Goal: Information Seeking & Learning: Learn about a topic

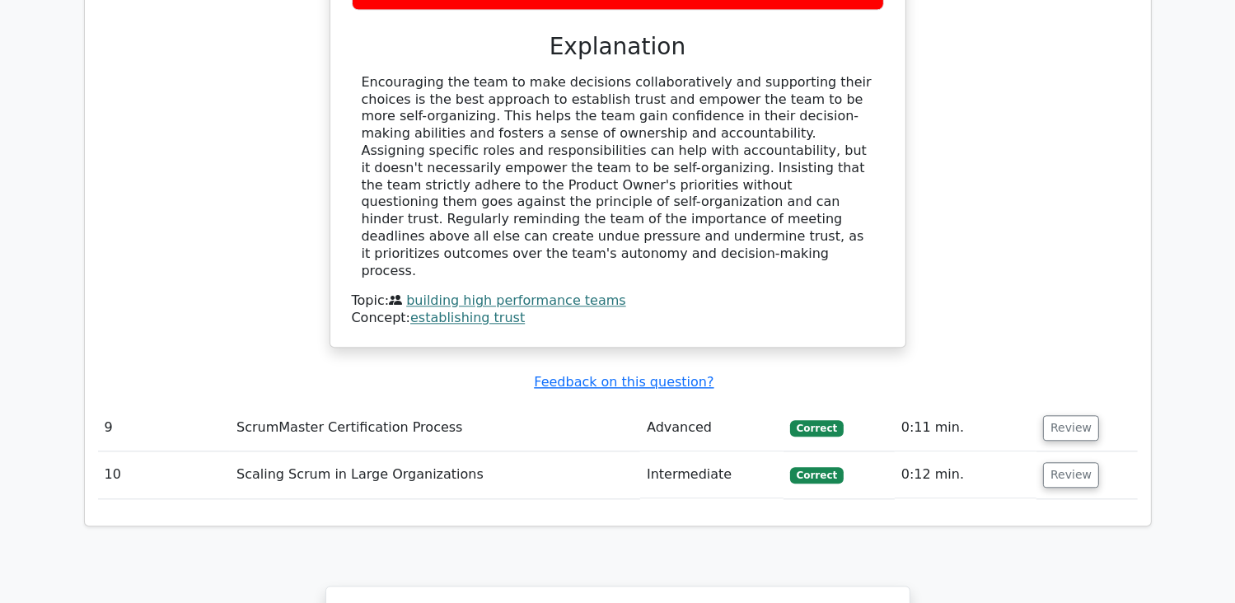
scroll to position [4079, 0]
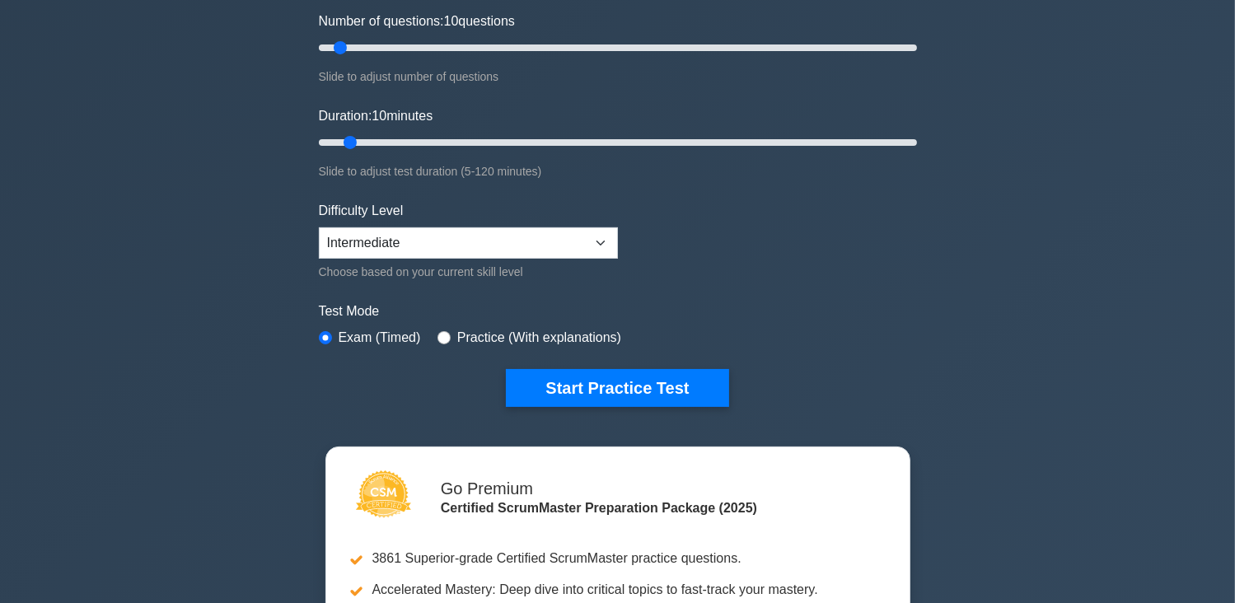
scroll to position [227, 0]
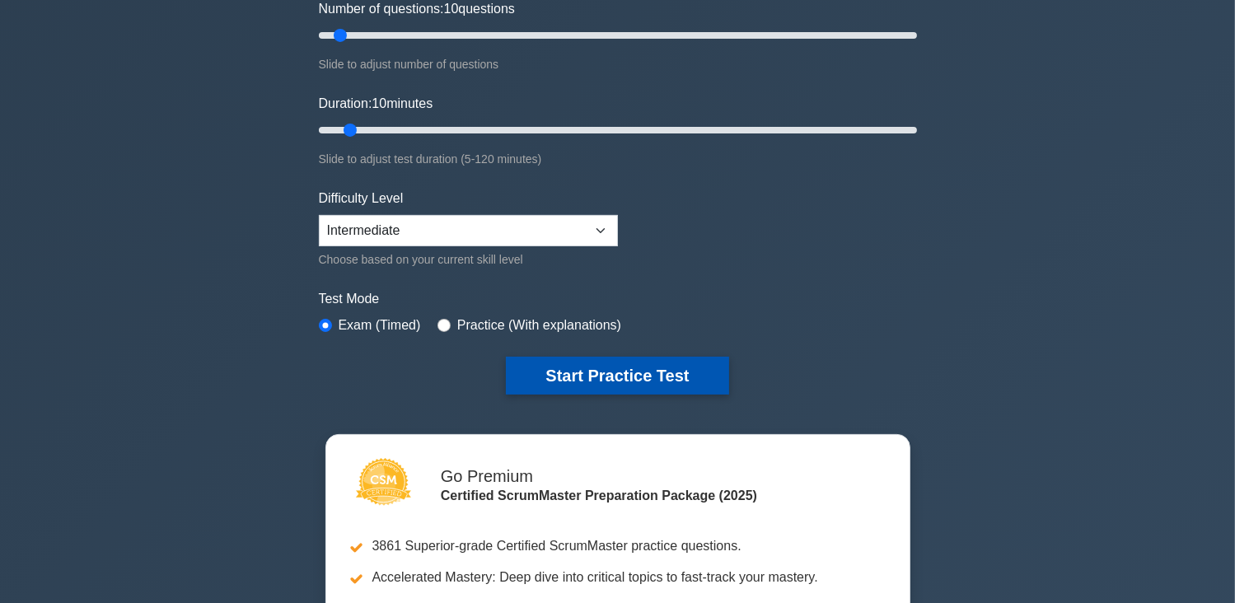
drag, startPoint x: 646, startPoint y: 367, endPoint x: 649, endPoint y: 358, distance: 9.6
click at [646, 367] on button "Start Practice Test" at bounding box center [617, 376] width 222 height 38
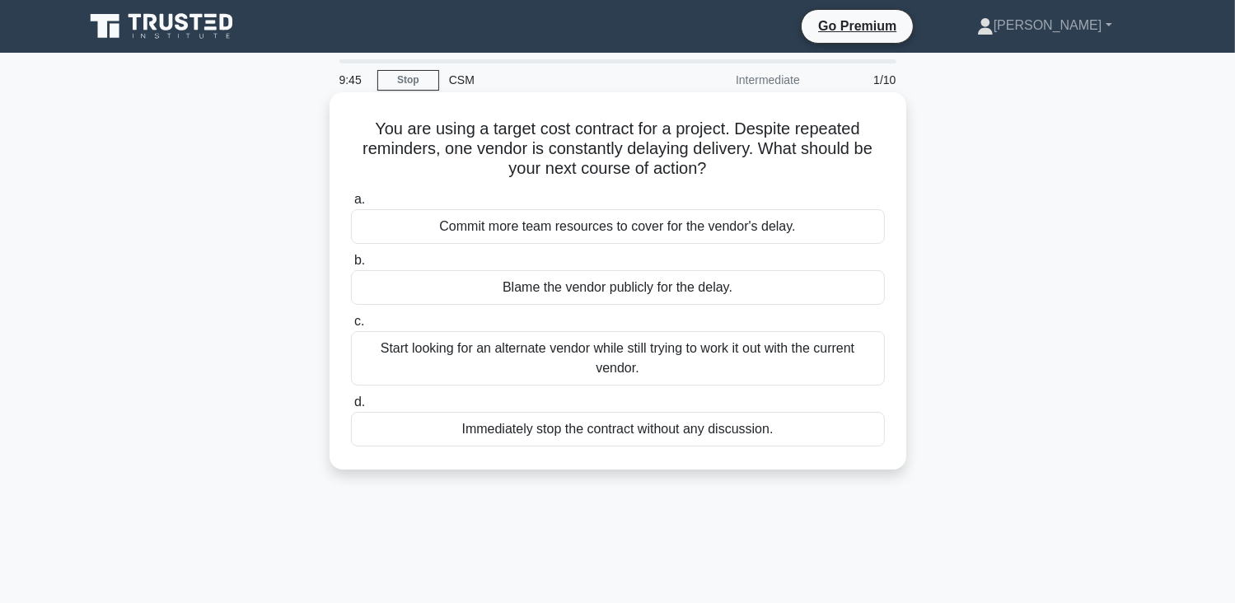
click at [700, 353] on div "Start looking for an alternate vendor while still trying to work it out with th…" at bounding box center [618, 358] width 534 height 54
click at [351, 327] on input "c. Start looking for an alternate vendor while still trying to work it out with…" at bounding box center [351, 321] width 0 height 11
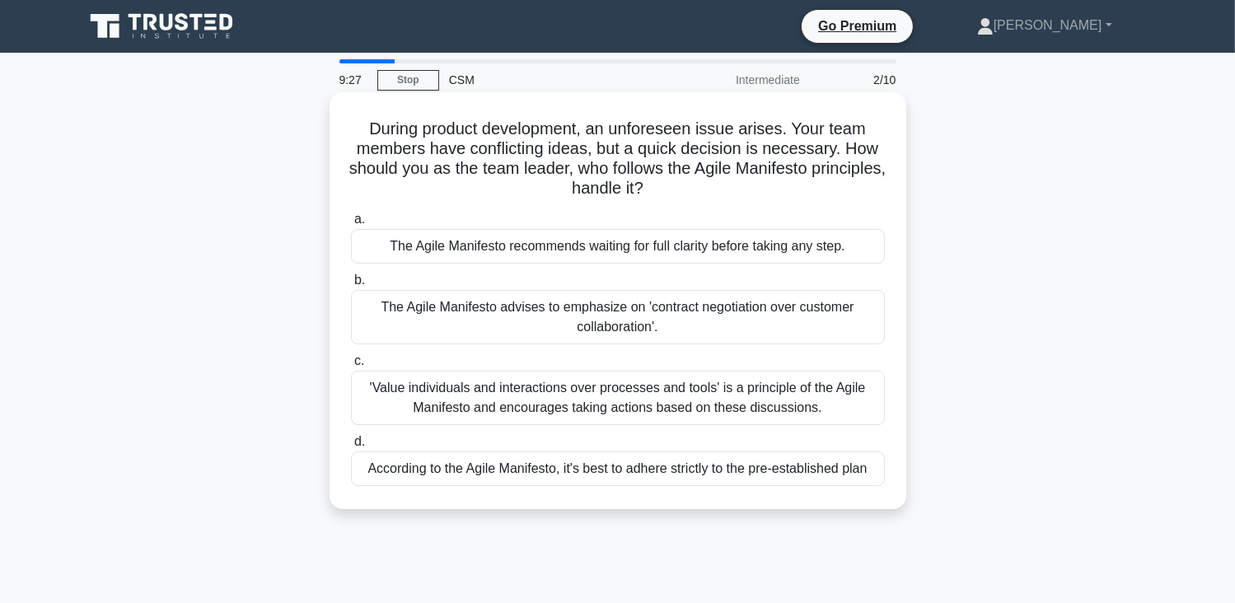
click at [671, 476] on div "According to the Agile Manifesto, it's best to adhere strictly to the pre-estab…" at bounding box center [618, 469] width 534 height 35
click at [351, 447] on input "d. According to the Agile Manifesto, it's best to adhere strictly to the pre-es…" at bounding box center [351, 442] width 0 height 11
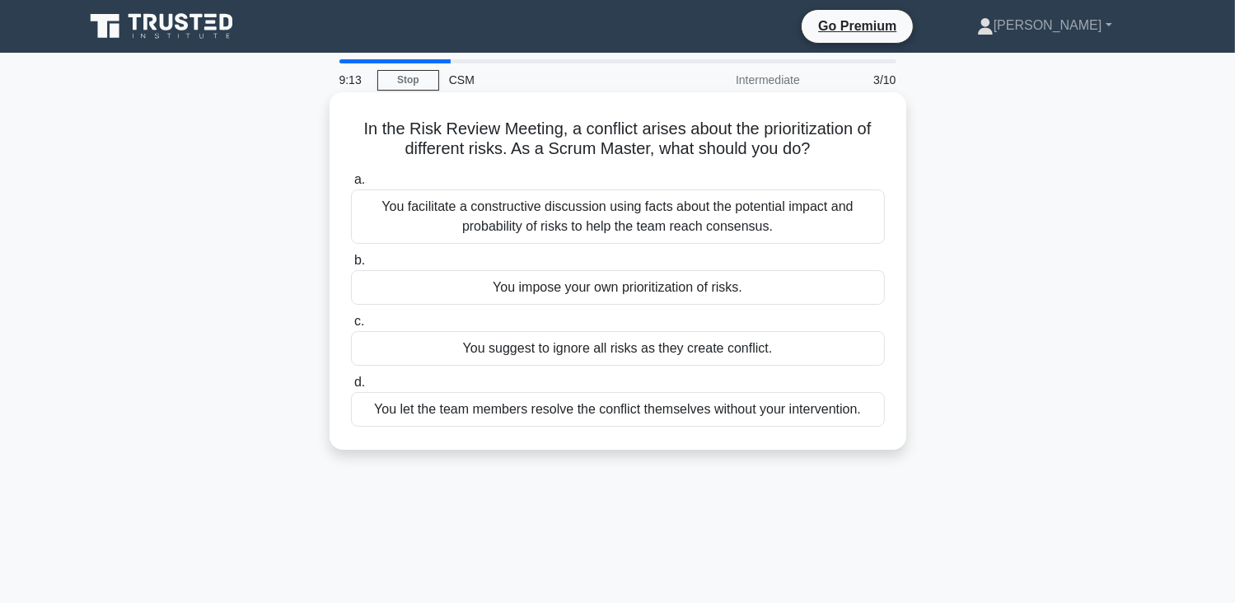
click at [802, 223] on div "You facilitate a constructive discussion using facts about the potential impact…" at bounding box center [618, 217] width 534 height 54
click at [351, 185] on input "a. You facilitate a constructive discussion using facts about the potential imp…" at bounding box center [351, 180] width 0 height 11
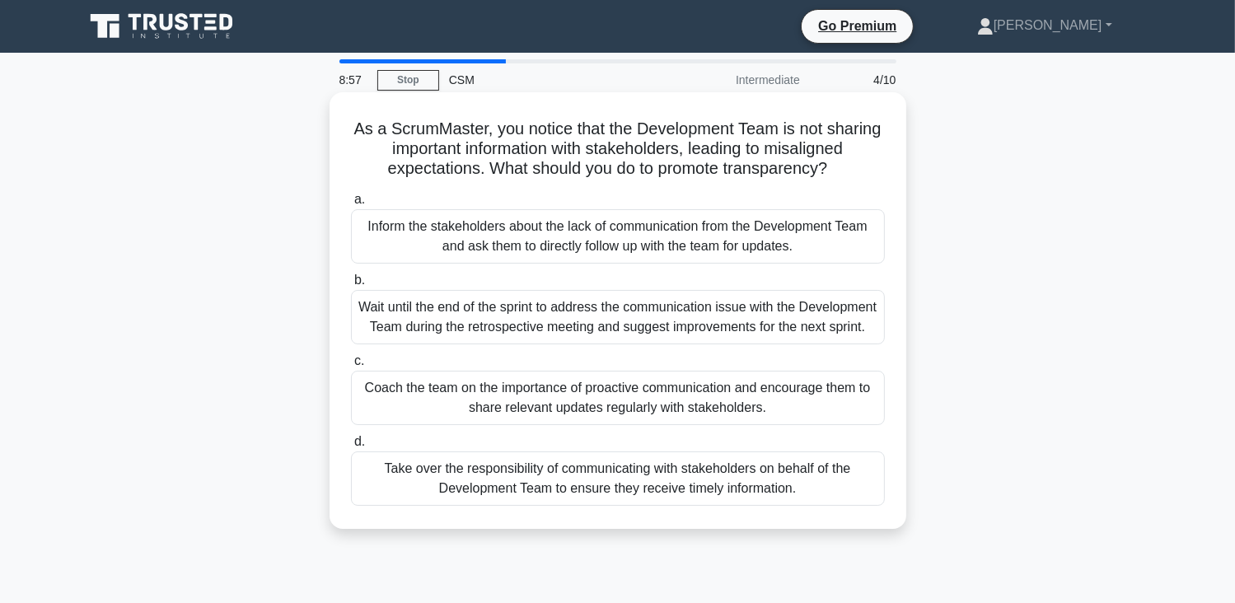
click at [668, 418] on div "Coach the team on the importance of proactive communication and encourage them …" at bounding box center [618, 398] width 534 height 54
click at [351, 367] on input "c. Coach the team on the importance of proactive communication and encourage th…" at bounding box center [351, 361] width 0 height 11
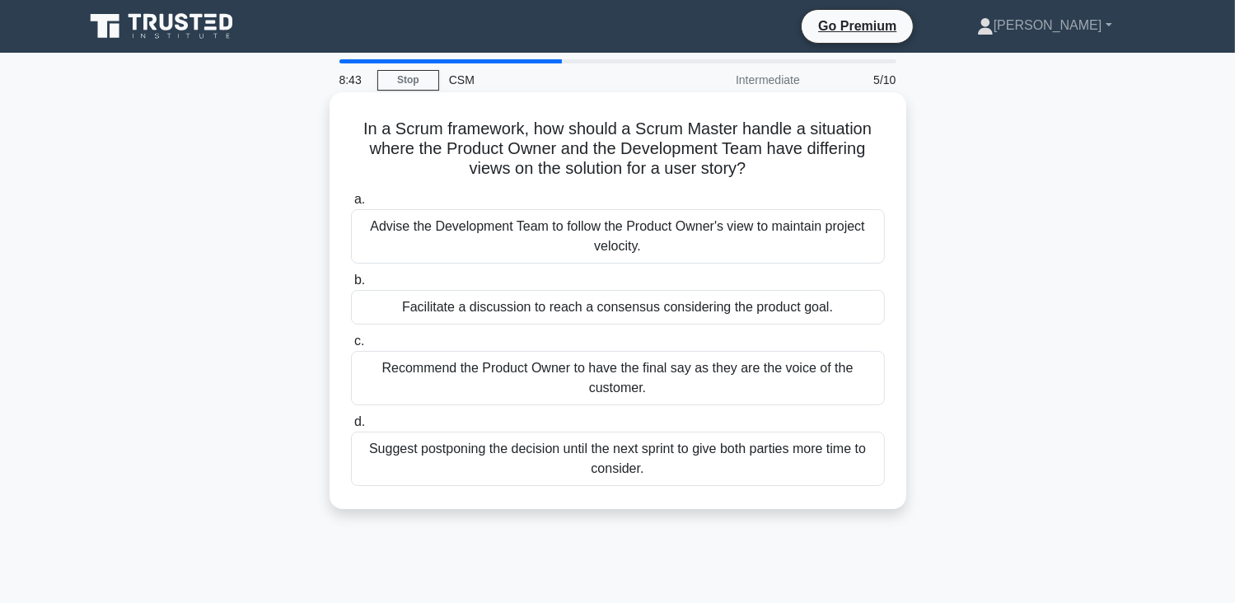
click at [702, 308] on div "Facilitate a discussion to reach a consensus considering the product goal." at bounding box center [618, 307] width 534 height 35
click at [351, 286] on input "b. Facilitate a discussion to reach a consensus considering the product goal." at bounding box center [351, 280] width 0 height 11
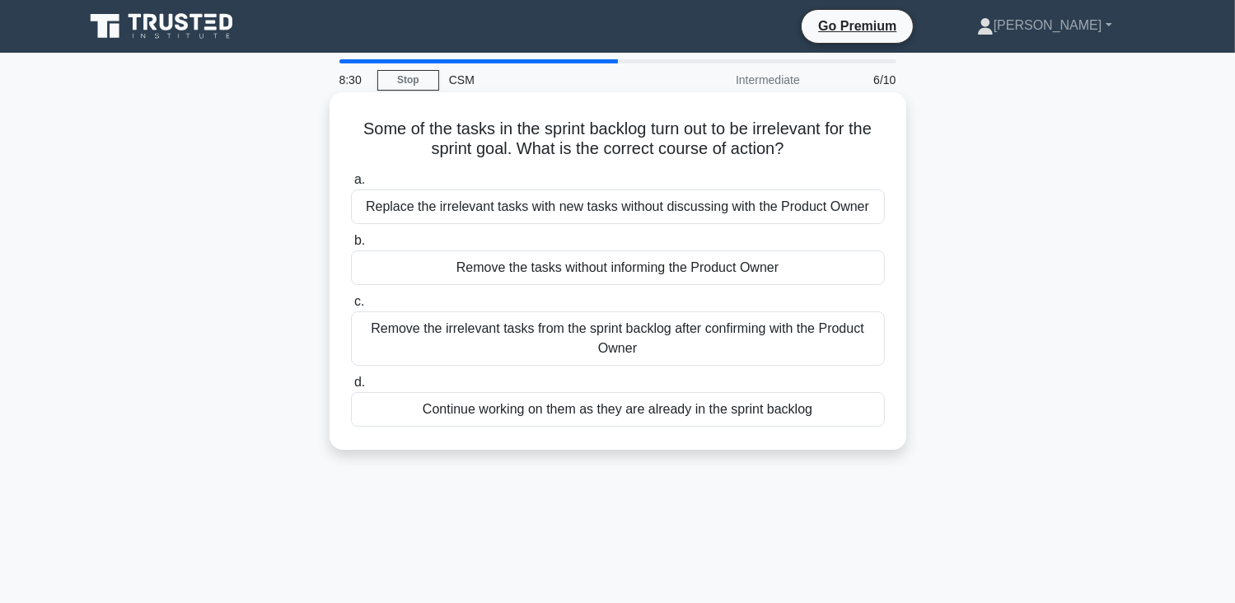
click at [702, 341] on div "Remove the irrelevant tasks from the sprint backlog after confirming with the P…" at bounding box center [618, 338] width 534 height 54
click at [351, 307] on input "c. Remove the irrelevant tasks from the sprint backlog after confirming with th…" at bounding box center [351, 302] width 0 height 11
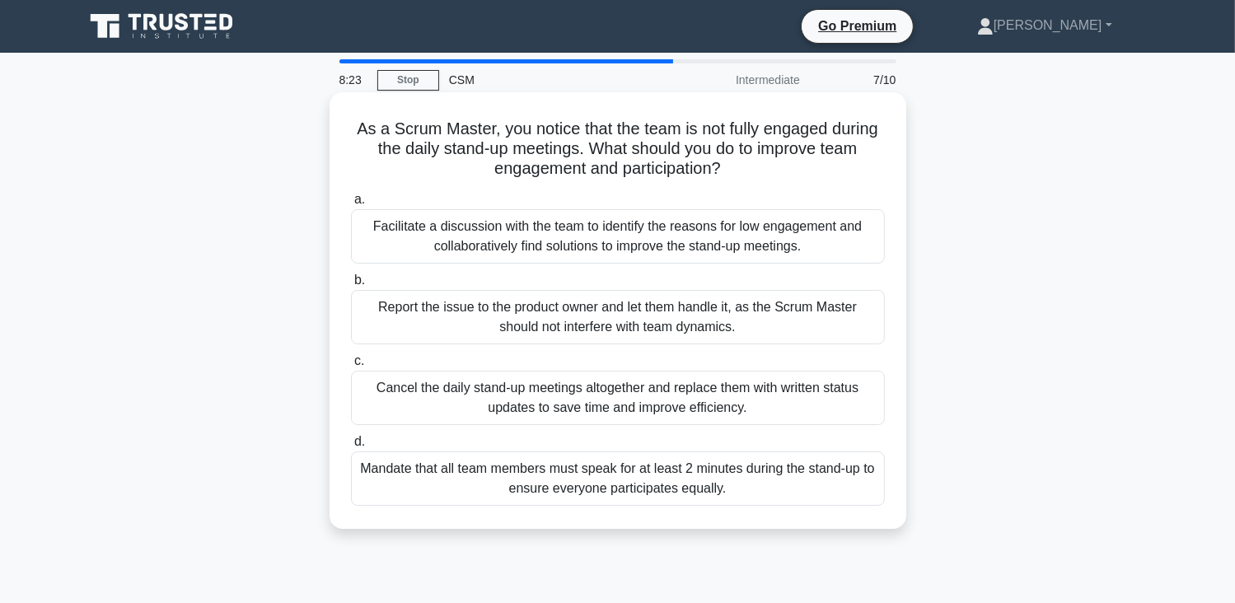
drag, startPoint x: 584, startPoint y: 230, endPoint x: 595, endPoint y: 234, distance: 11.5
click at [652, 243] on div "Facilitate a discussion with the team to identify the reasons for low engagemen…" at bounding box center [618, 236] width 534 height 54
click at [351, 205] on input "a. Facilitate a discussion with the team to identify the reasons for low engage…" at bounding box center [351, 199] width 0 height 11
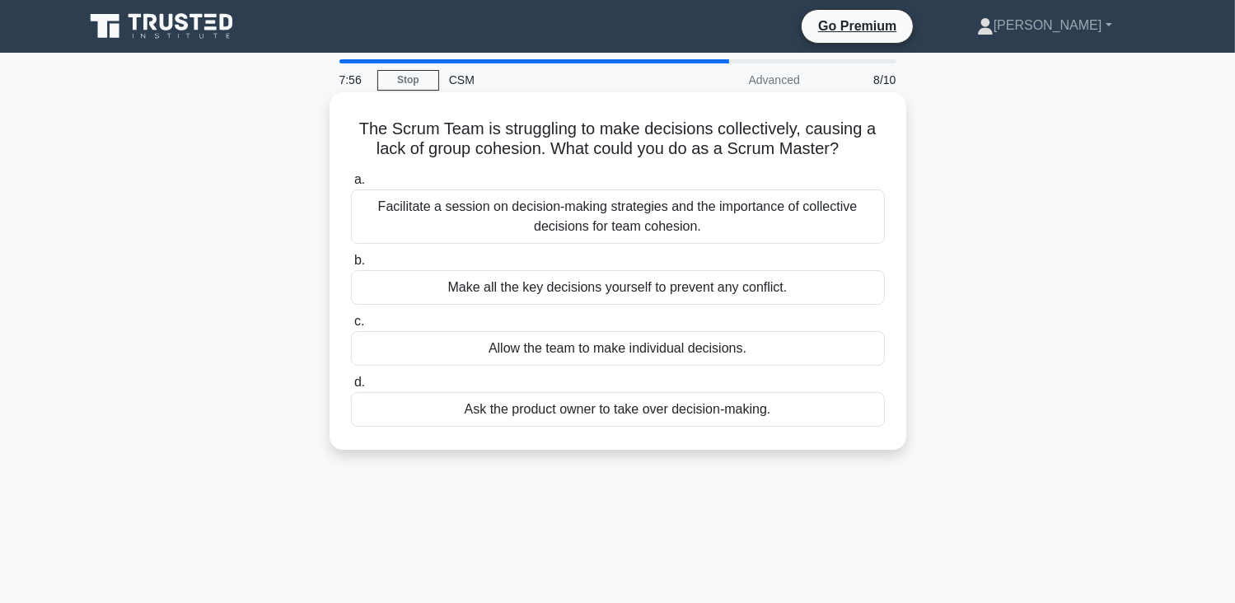
click at [734, 220] on div "Facilitate a session on decision-making strategies and the importance of collec…" at bounding box center [618, 217] width 534 height 54
click at [351, 185] on input "a. Facilitate a session on decision-making strategies and the importance of col…" at bounding box center [351, 180] width 0 height 11
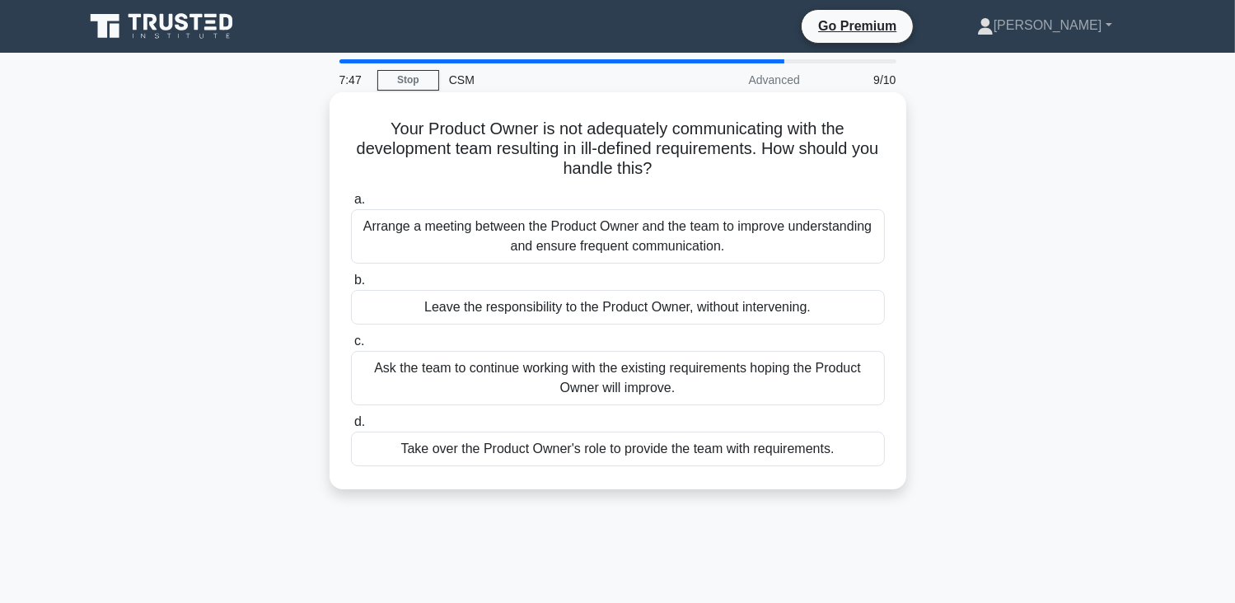
click at [759, 240] on div "Arrange a meeting between the Product Owner and the team to improve understandi…" at bounding box center [618, 236] width 534 height 54
click at [351, 205] on input "a. Arrange a meeting between the Product Owner and the team to improve understa…" at bounding box center [351, 199] width 0 height 11
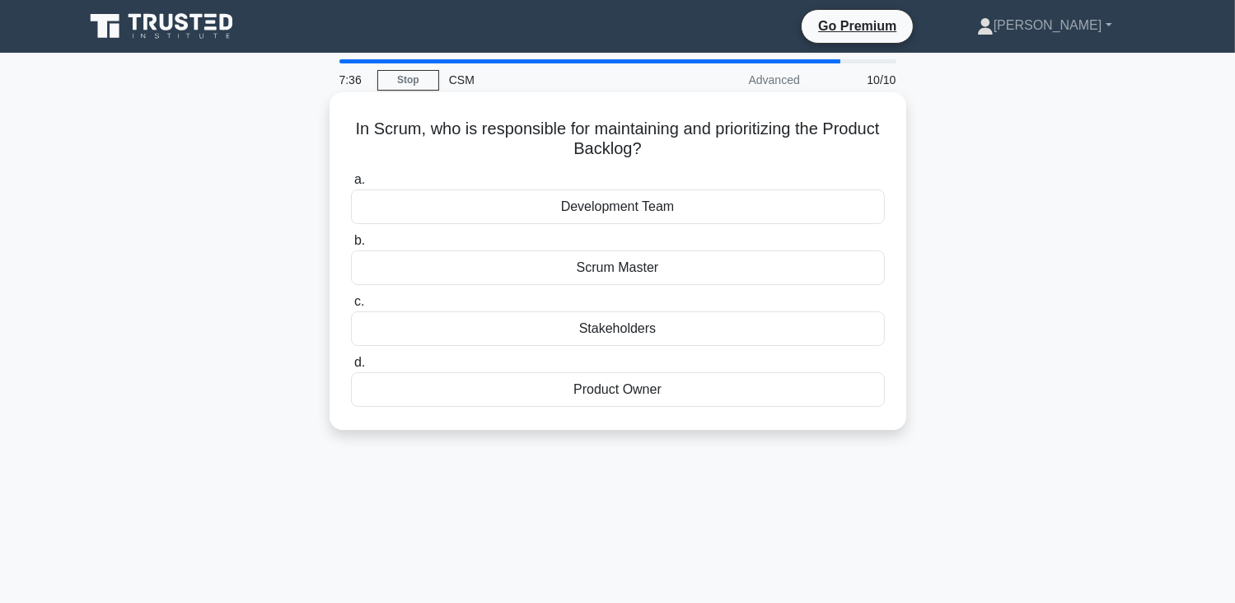
click at [695, 213] on div "Development Team" at bounding box center [618, 207] width 534 height 35
click at [351, 185] on input "a. Development Team" at bounding box center [351, 180] width 0 height 11
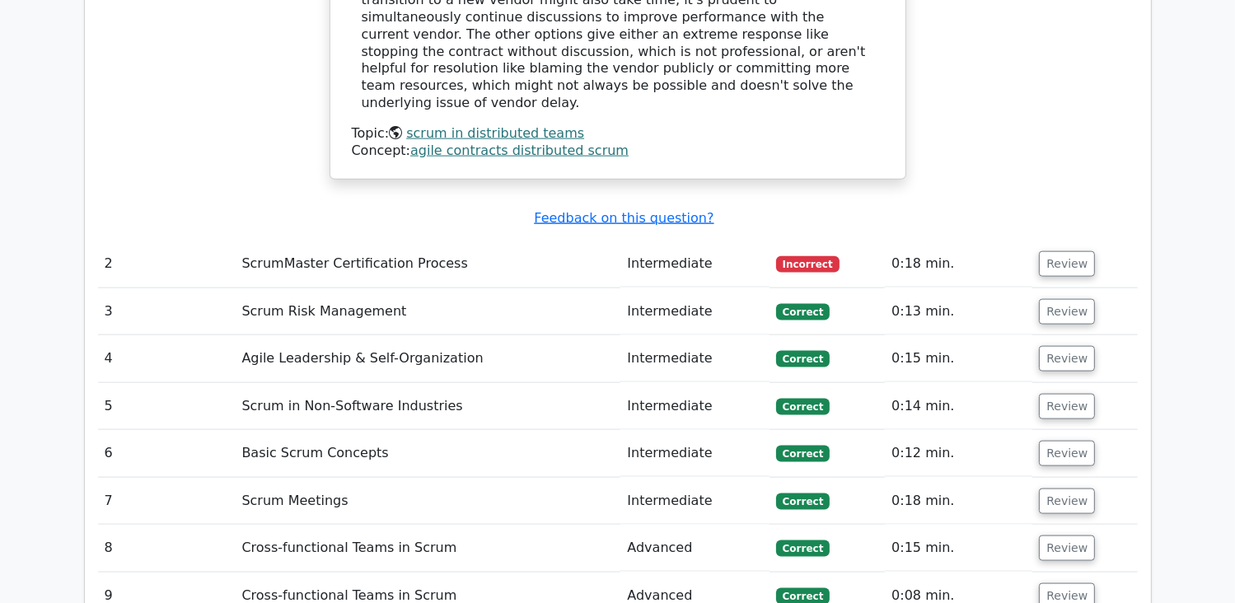
scroll to position [2039, 0]
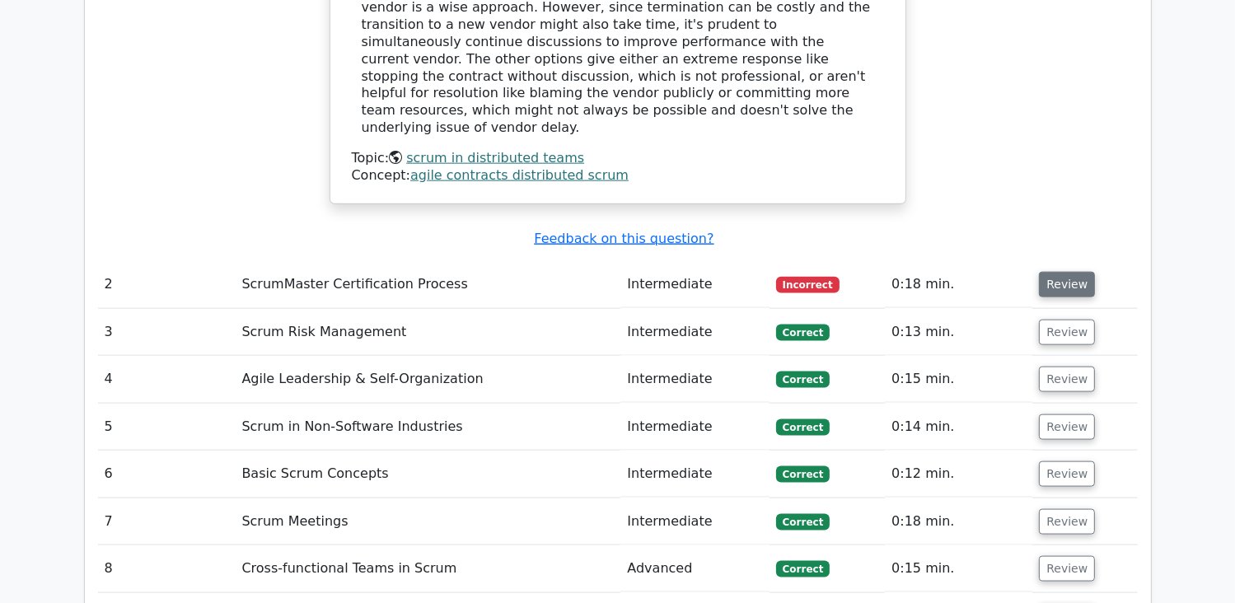
click at [1055, 272] on button "Review" at bounding box center [1067, 285] width 56 height 26
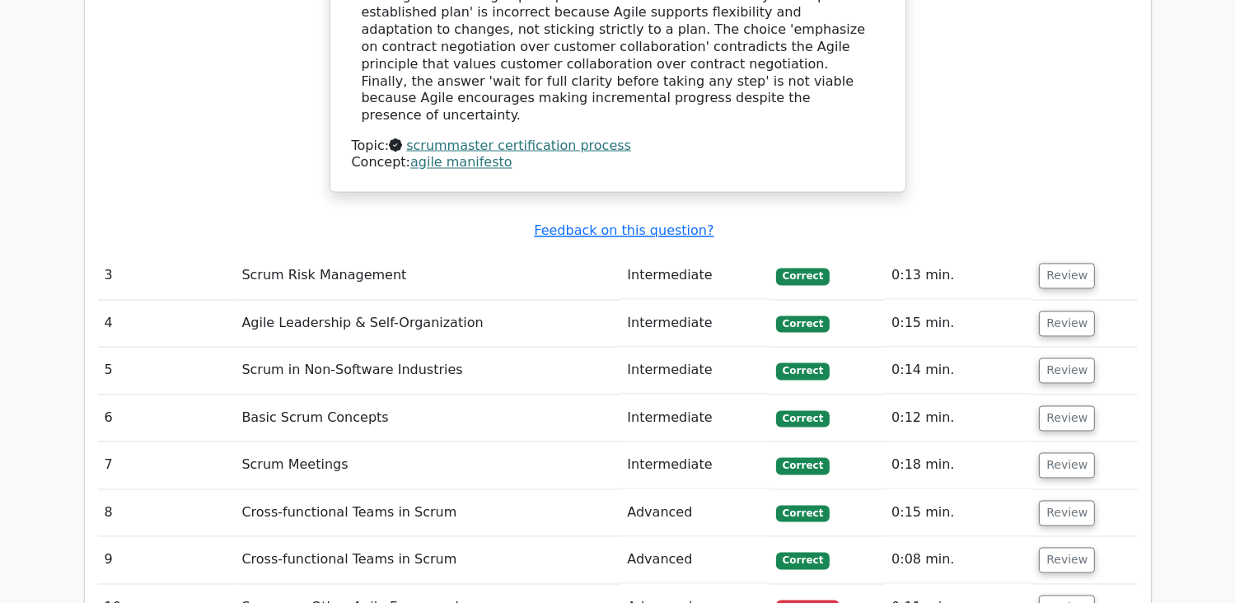
scroll to position [2925, 0]
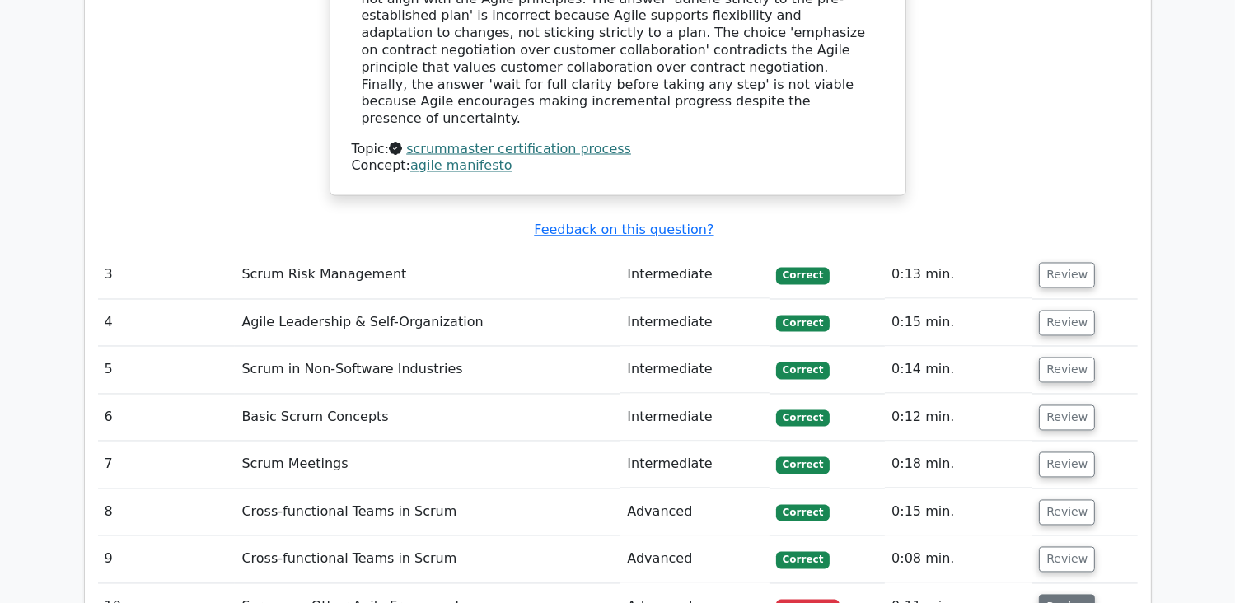
click at [1060, 595] on button "Review" at bounding box center [1067, 608] width 56 height 26
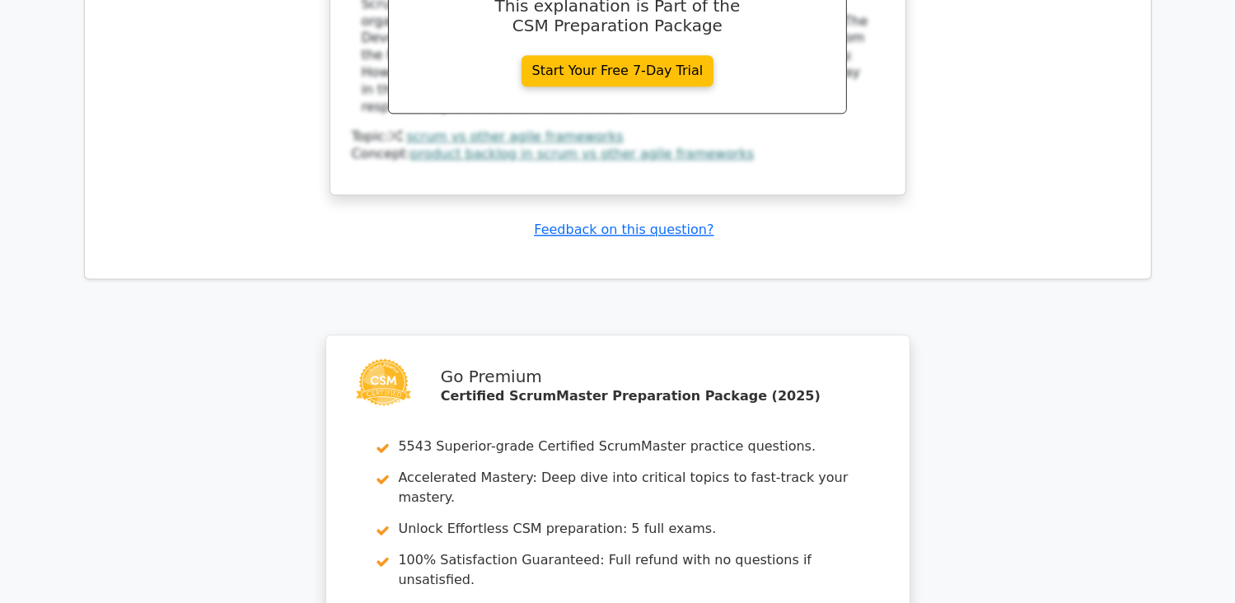
scroll to position [4243, 0]
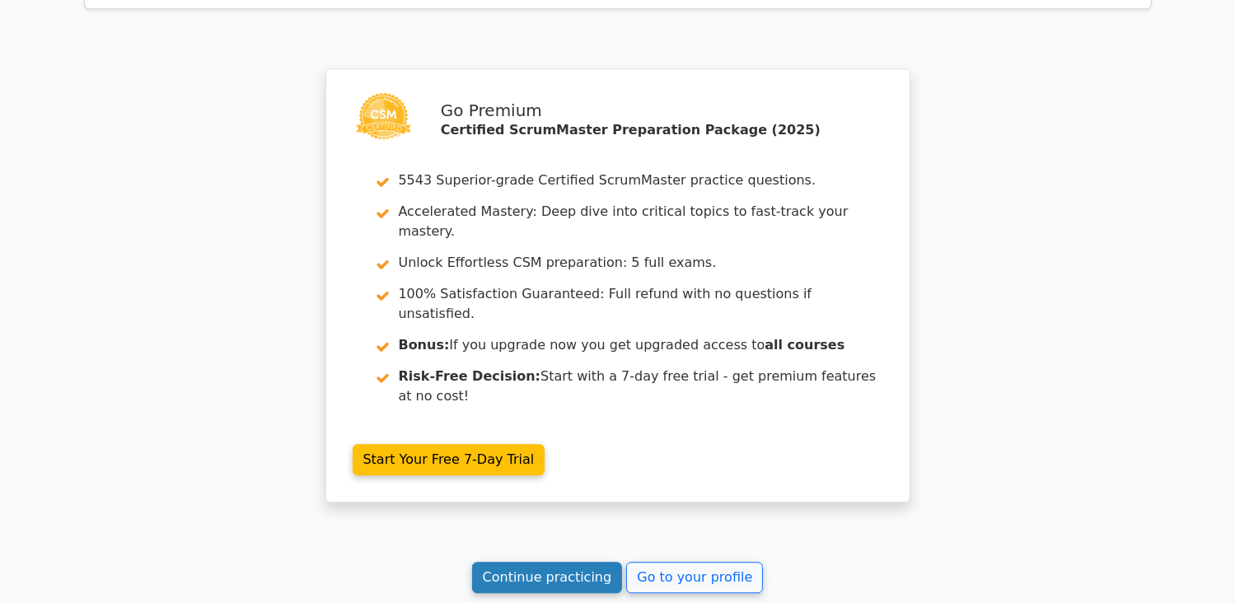
click at [531, 562] on link "Continue practicing" at bounding box center [547, 577] width 151 height 31
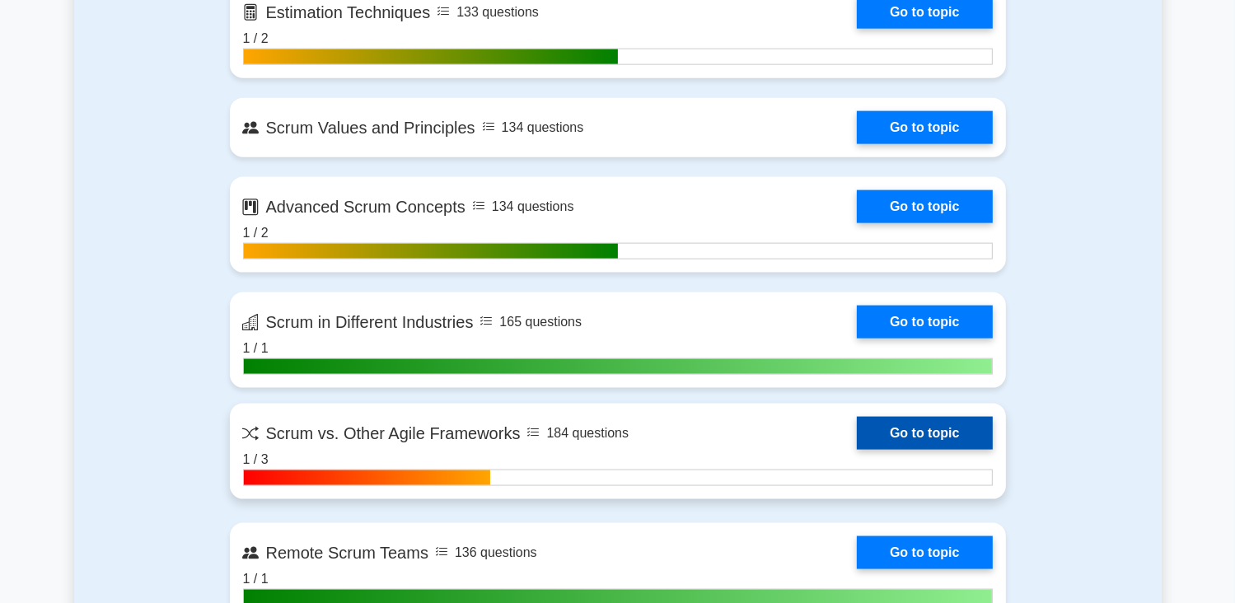
scroll to position [2204, 0]
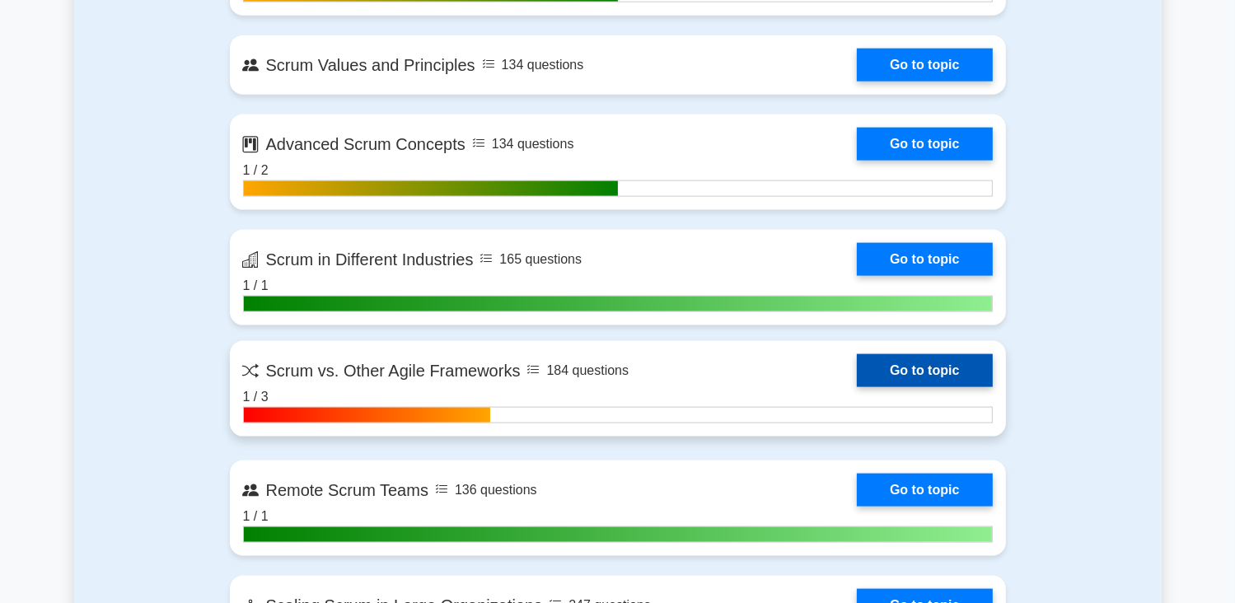
click at [943, 368] on link "Go to topic" at bounding box center [924, 370] width 135 height 33
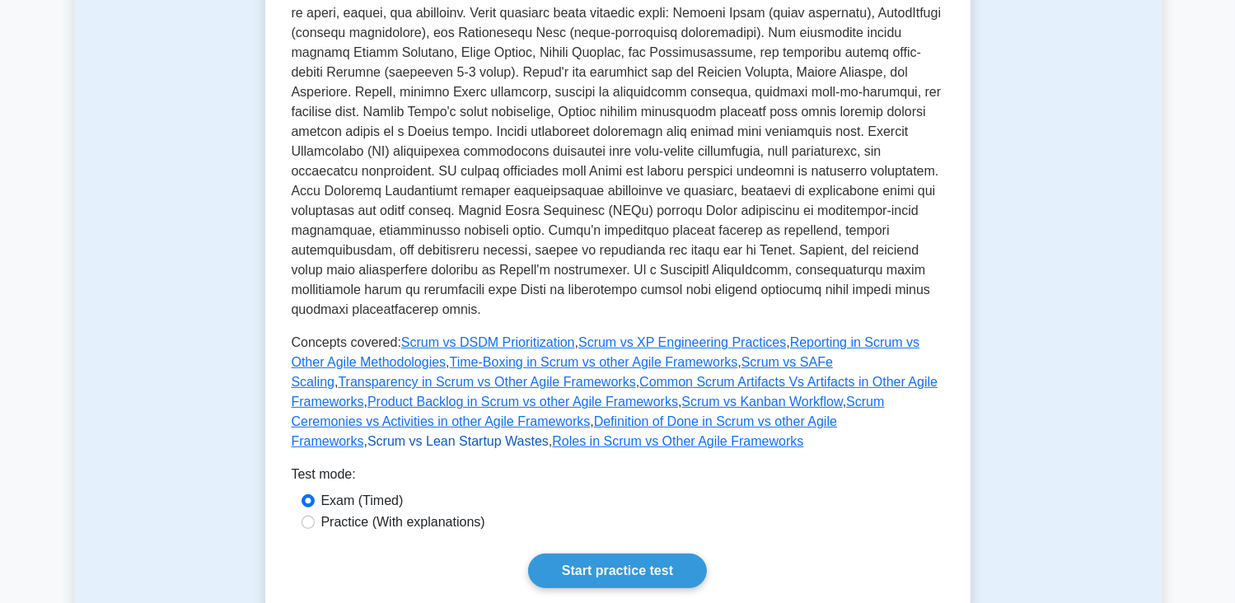
scroll to position [639, 0]
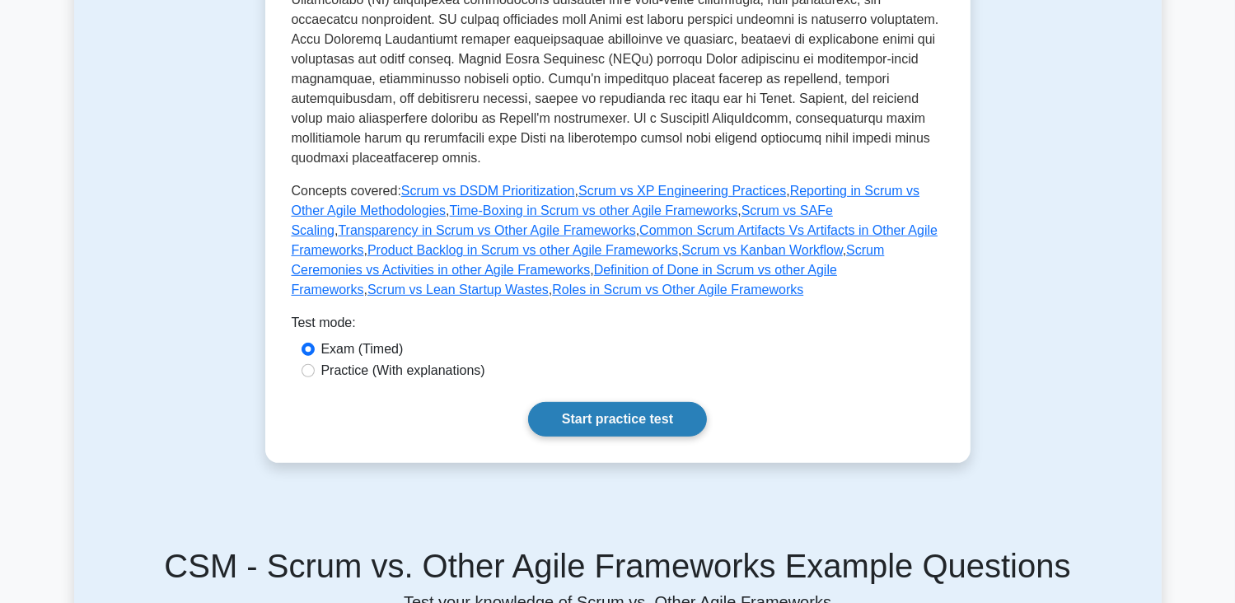
click at [637, 415] on link "Start practice test" at bounding box center [617, 419] width 179 height 35
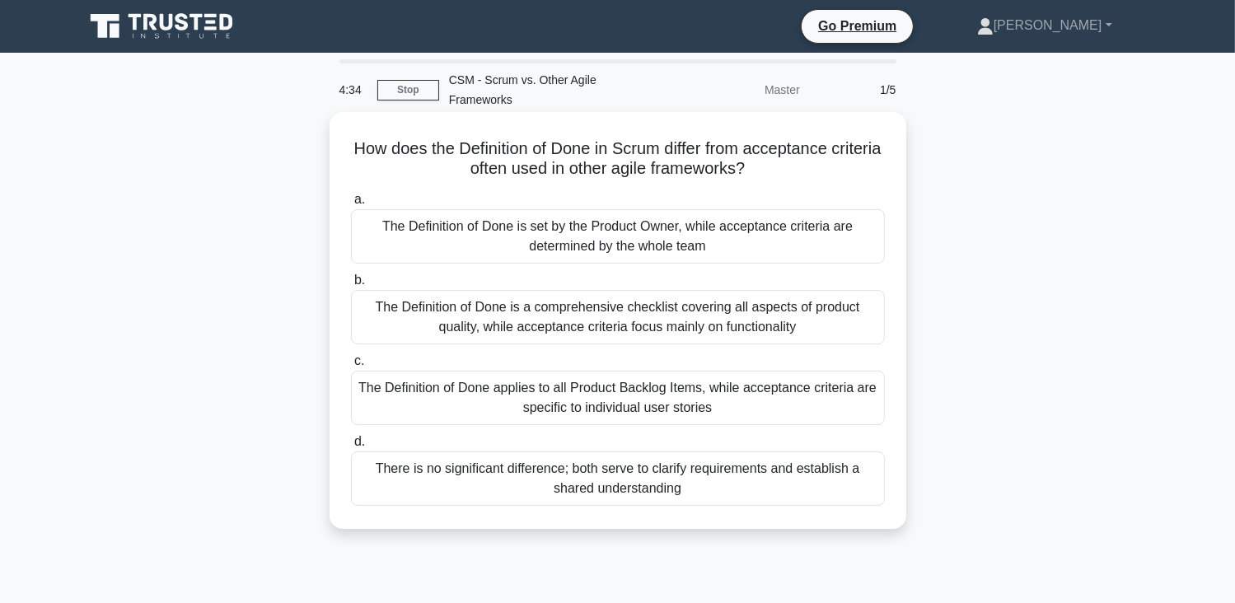
click at [695, 484] on div "There is no significant difference; both serve to clarify requirements and esta…" at bounding box center [618, 479] width 534 height 54
click at [351, 447] on input "d. There is no significant difference; both serve to clarify requirements and e…" at bounding box center [351, 442] width 0 height 11
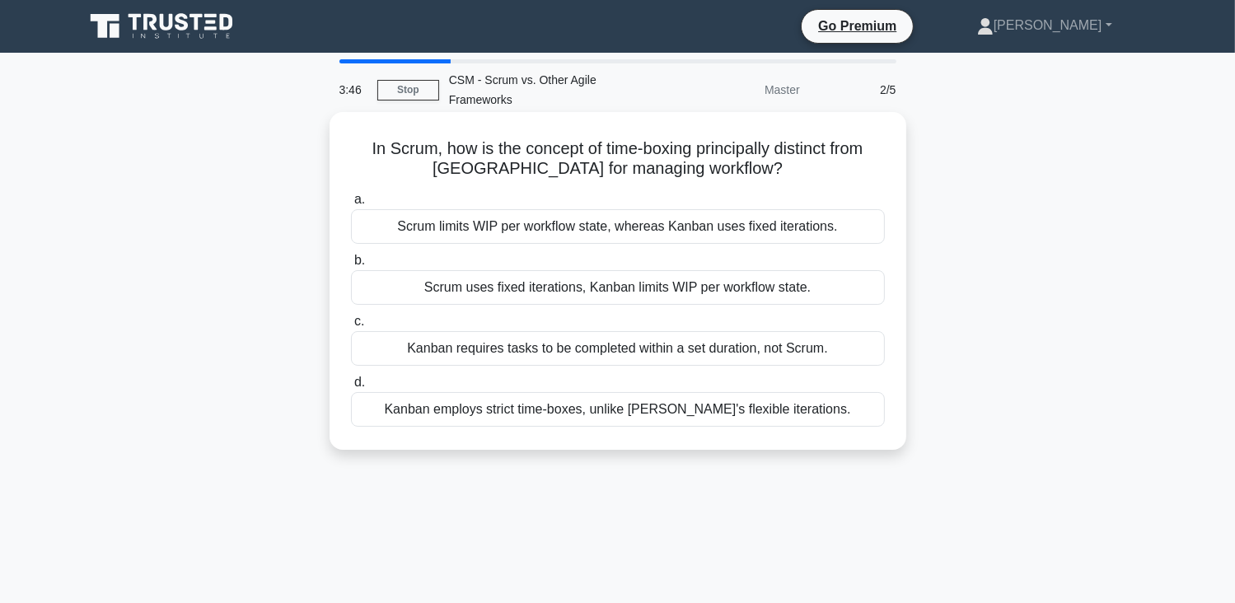
click at [699, 294] on div "Scrum uses fixed iterations, Kanban limits WIP per workflow state." at bounding box center [618, 287] width 534 height 35
click at [351, 266] on input "b. Scrum uses fixed iterations, Kanban limits WIP per workflow state." at bounding box center [351, 260] width 0 height 11
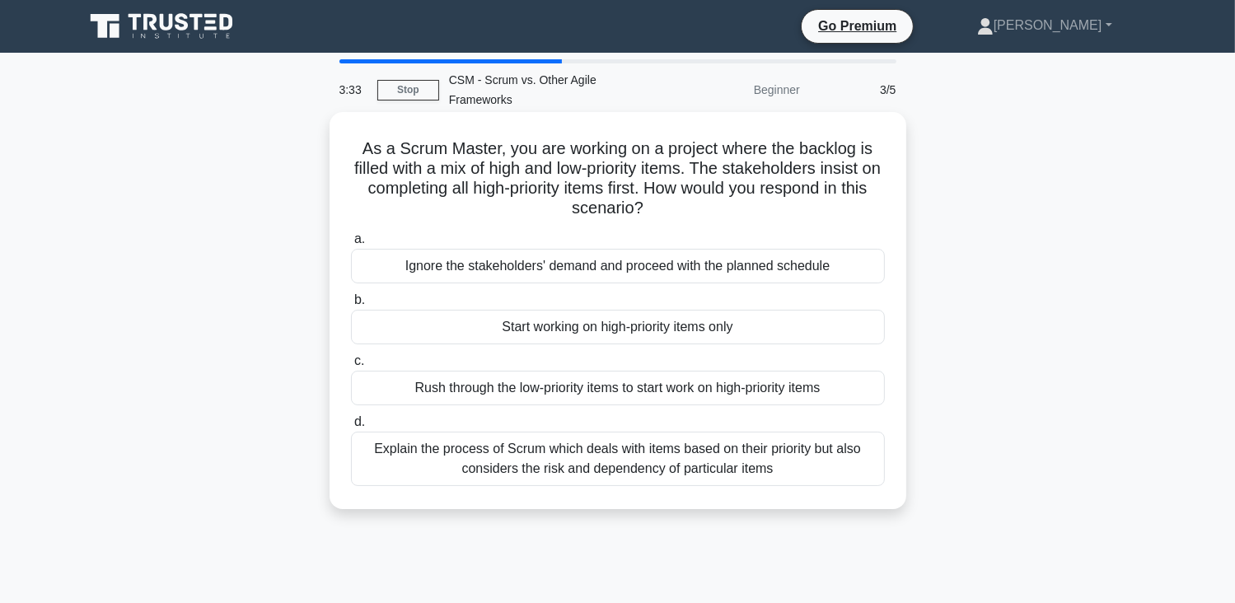
click at [695, 461] on div "Explain the process of Scrum which deals with items based on their priority but…" at bounding box center [618, 459] width 534 height 54
click at [351, 428] on input "d. Explain the process of Scrum which deals with items based on their priority …" at bounding box center [351, 422] width 0 height 11
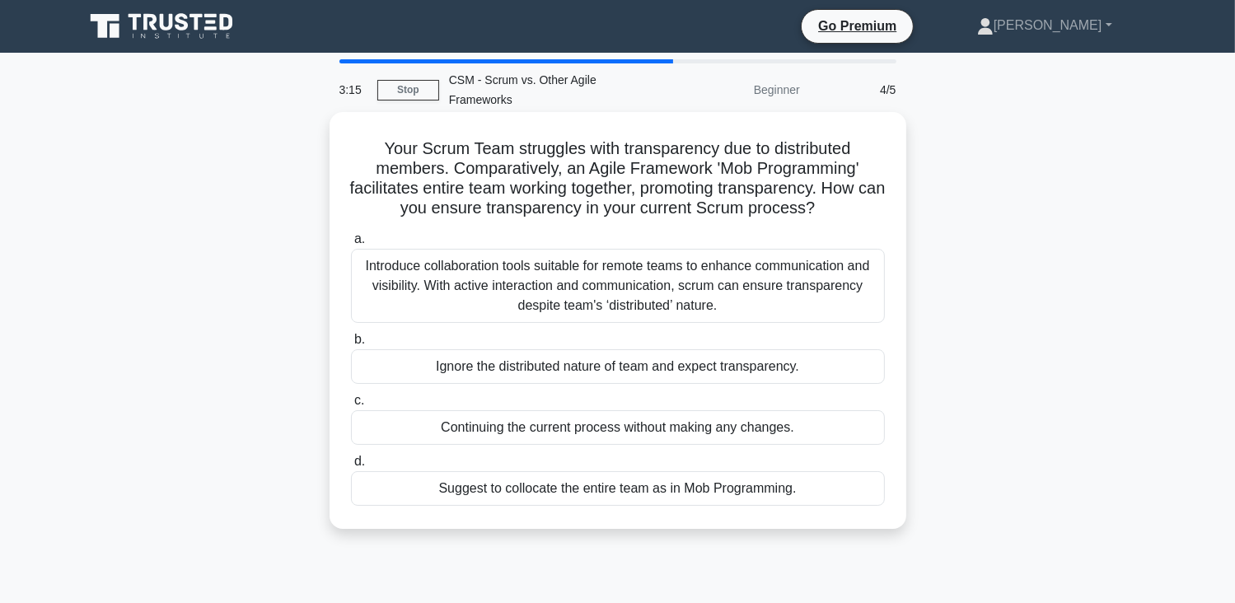
click at [716, 292] on div "Introduce collaboration tools suitable for remote teams to enhance communicatio…" at bounding box center [618, 286] width 534 height 74
click at [351, 245] on input "a. Introduce collaboration tools suitable for remote teams to enhance communica…" at bounding box center [351, 239] width 0 height 11
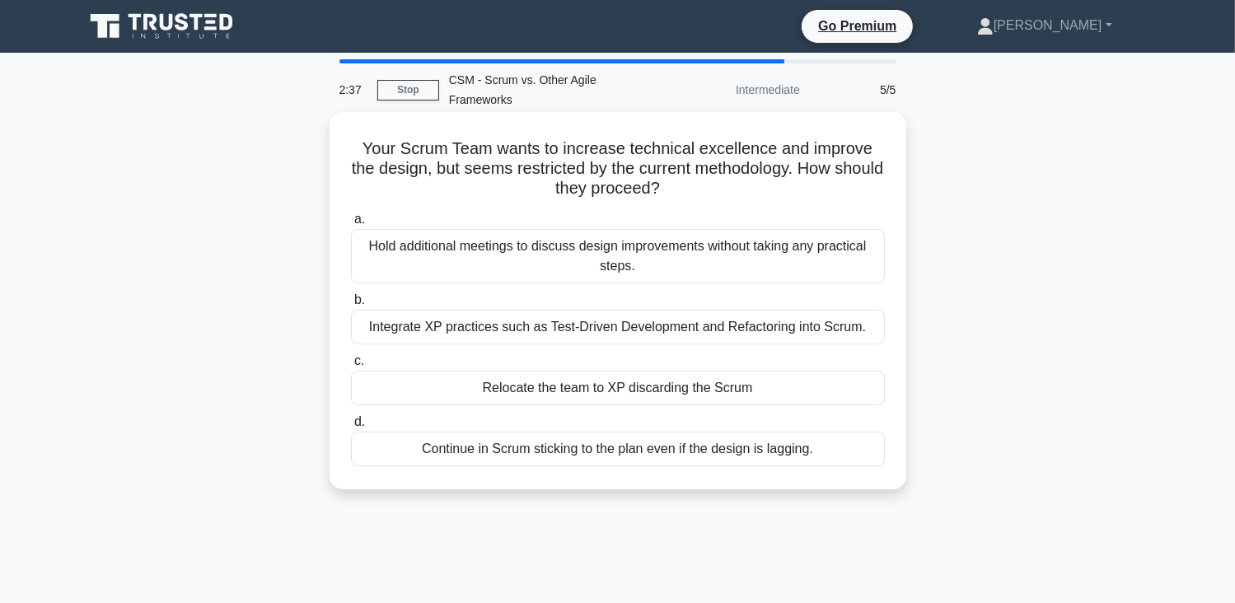
click at [755, 454] on div "Continue in Scrum sticking to the plan even if the design is lagging." at bounding box center [618, 449] width 534 height 35
click at [351, 428] on input "d. Continue in Scrum sticking to the plan even if the design is lagging." at bounding box center [351, 422] width 0 height 11
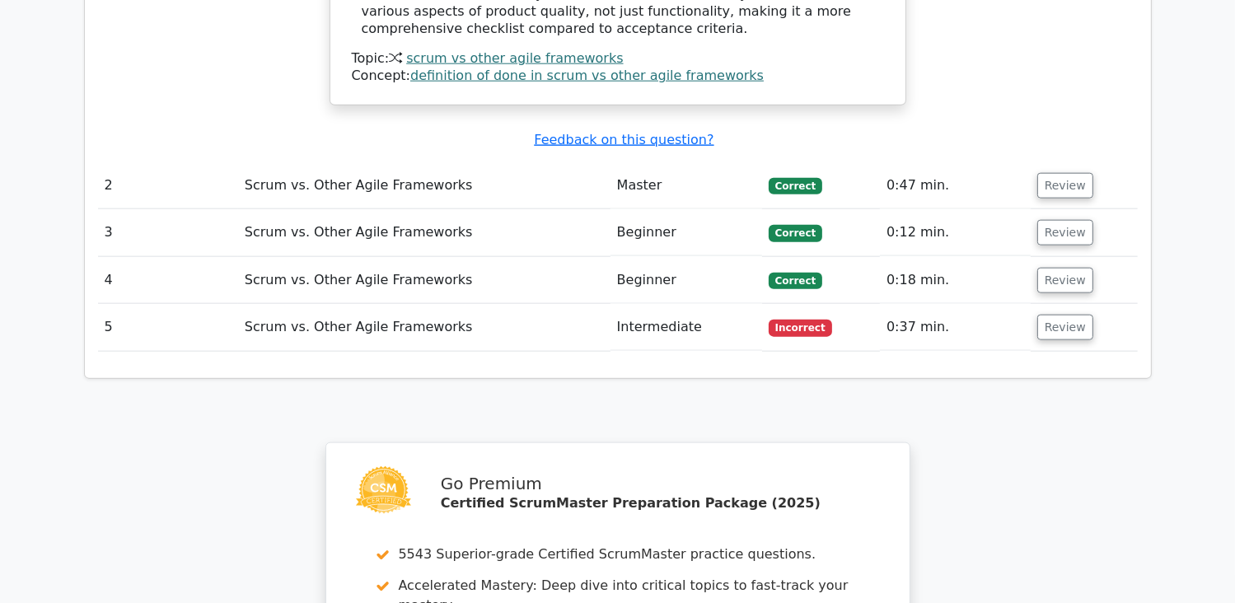
scroll to position [1829, 0]
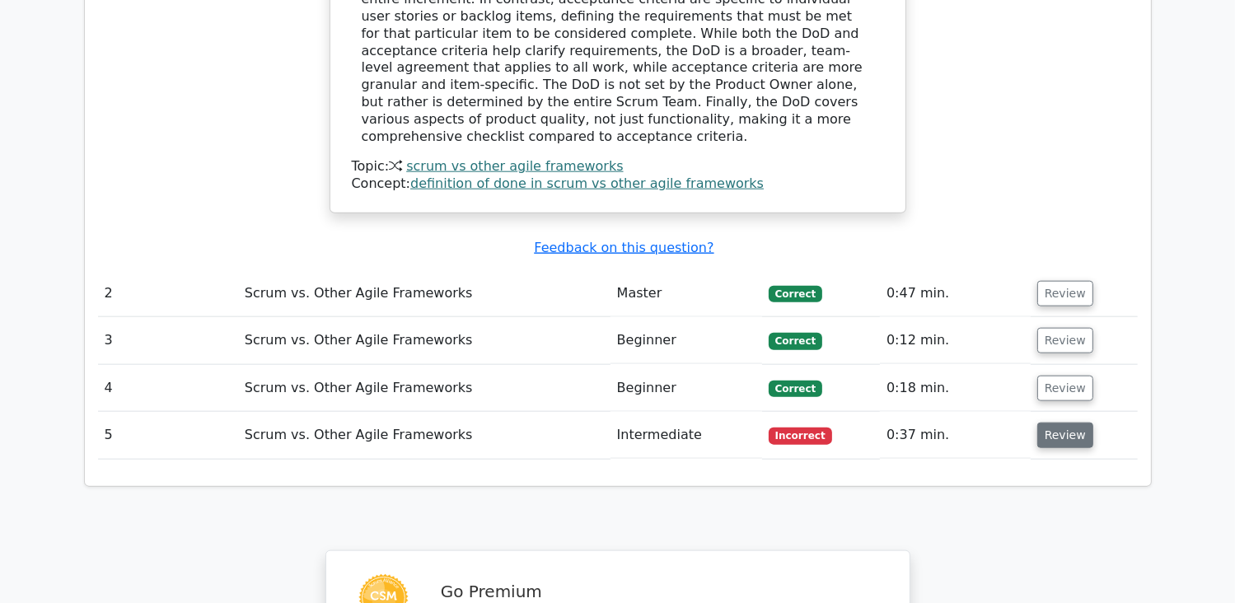
click at [1068, 423] on button "Review" at bounding box center [1065, 436] width 56 height 26
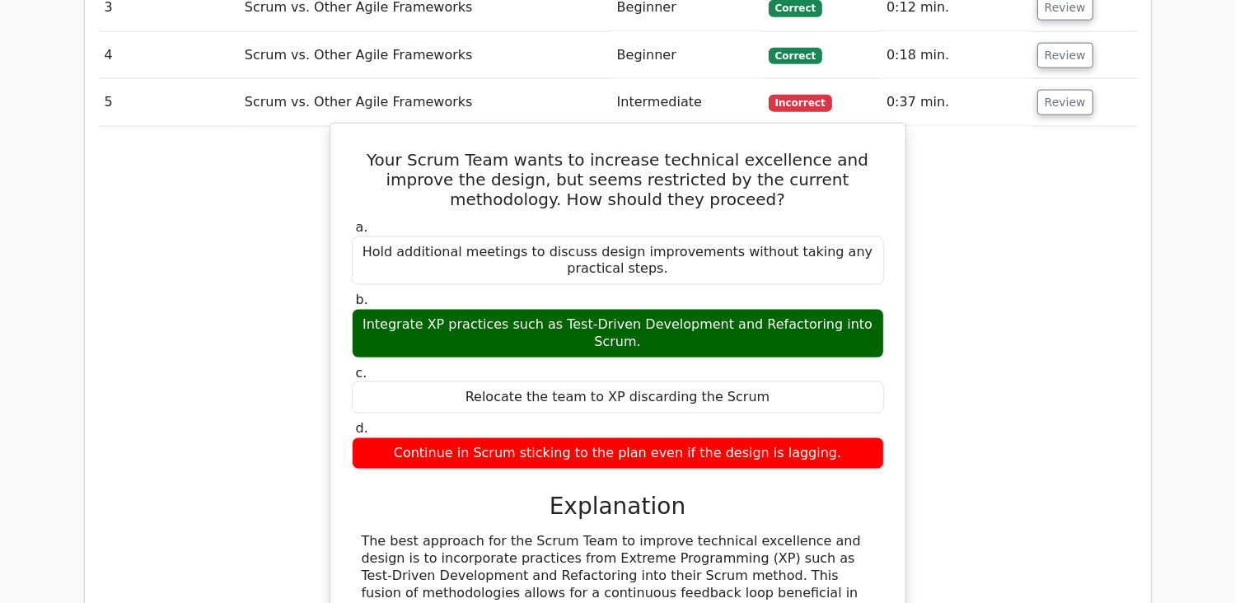
scroll to position [2241, 0]
